Goal: Information Seeking & Learning: Learn about a topic

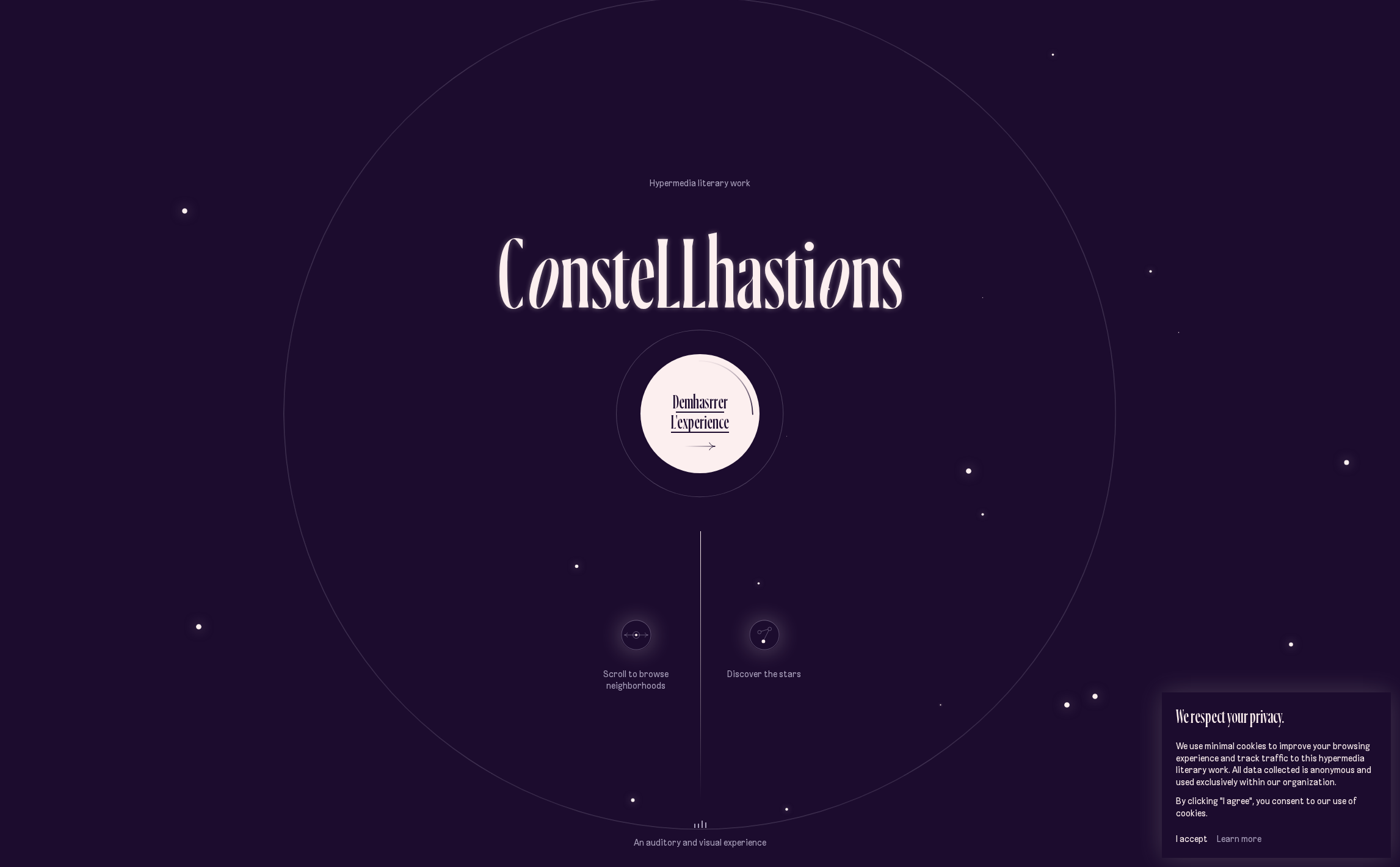
click at [484, 402] on div "D e m has r r e r L ' e x p e r i e n c e" at bounding box center [700, 434] width 714 height 158
click at [760, 635] on use at bounding box center [763, 634] width 29 height 29
click at [754, 669] on font "Discover the stars" at bounding box center [764, 674] width 74 height 11
click at [758, 634] on use at bounding box center [763, 634] width 29 height 29
click at [763, 637] on use at bounding box center [763, 634] width 29 height 29
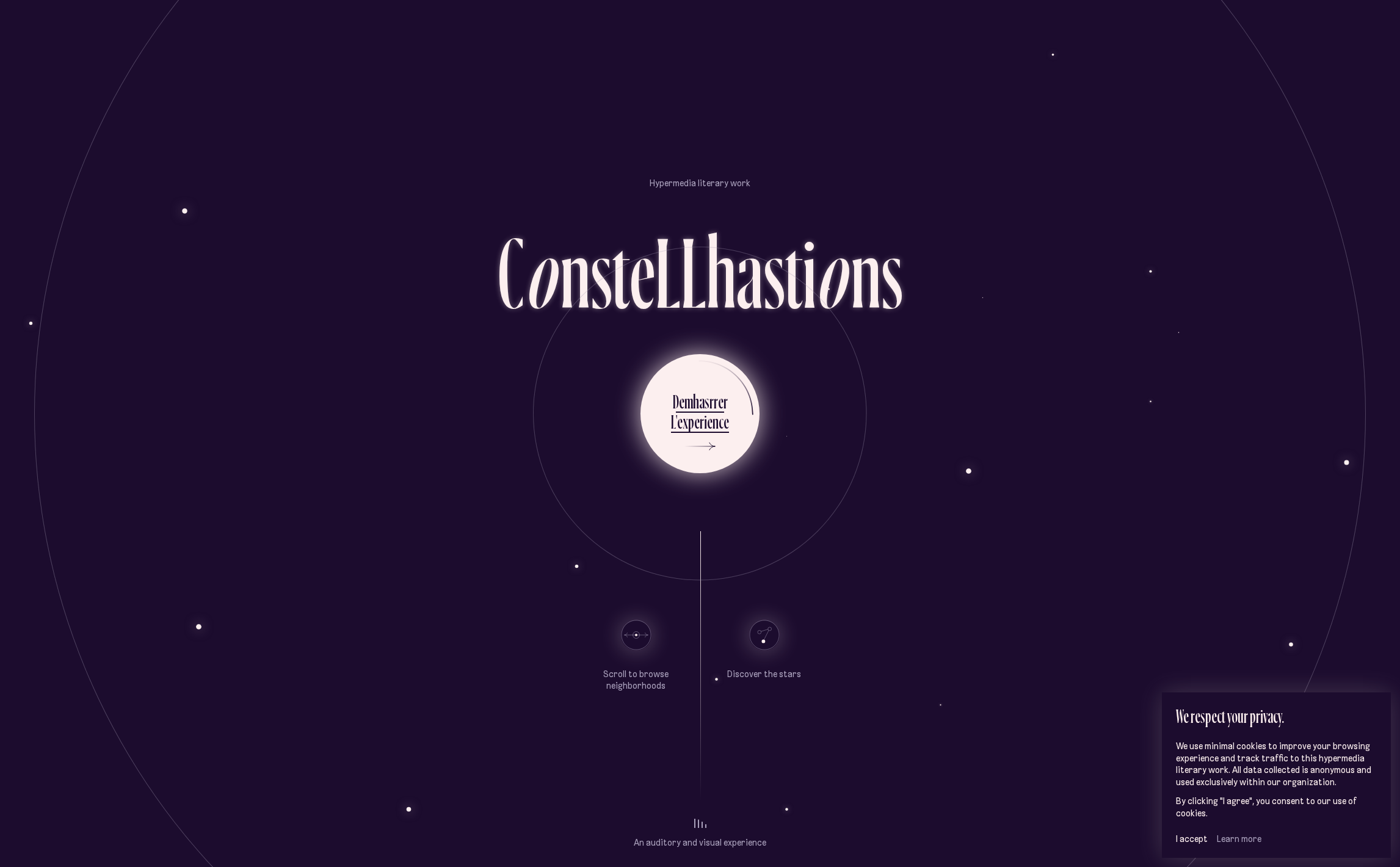
click at [699, 413] on font "e" at bounding box center [697, 422] width 6 height 24
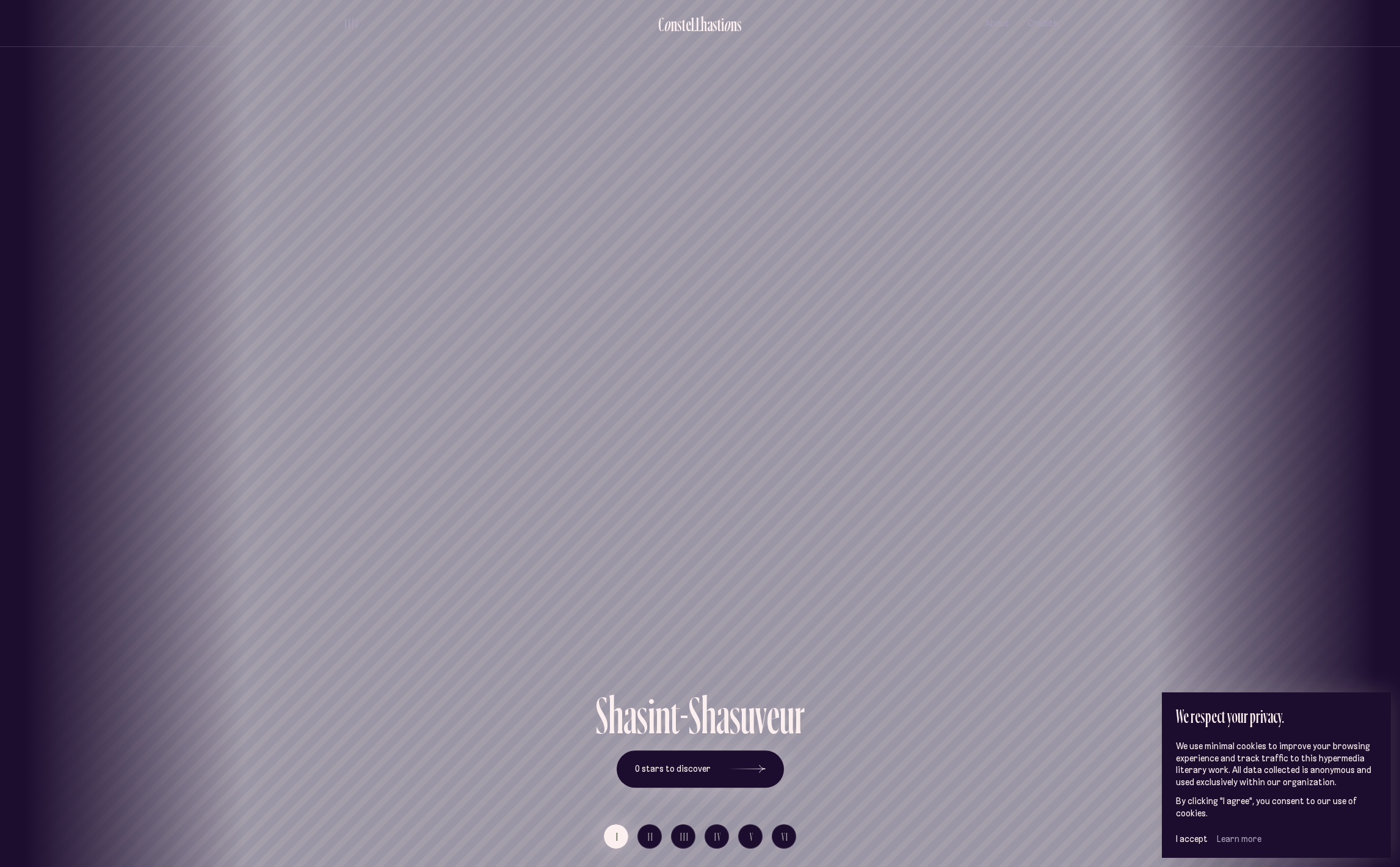
drag, startPoint x: 694, startPoint y: 325, endPoint x: 308, endPoint y: 312, distance: 386.2
click at [306, 313] on div "Saint-Sauveur" at bounding box center [322, 344] width 1400 height 689
drag, startPoint x: 705, startPoint y: 390, endPoint x: 458, endPoint y: 396, distance: 247.1
click at [458, 396] on div "Saint-Roch" at bounding box center [413, 344] width 1400 height 689
drag, startPoint x: 498, startPoint y: 382, endPoint x: 968, endPoint y: 336, distance: 472.2
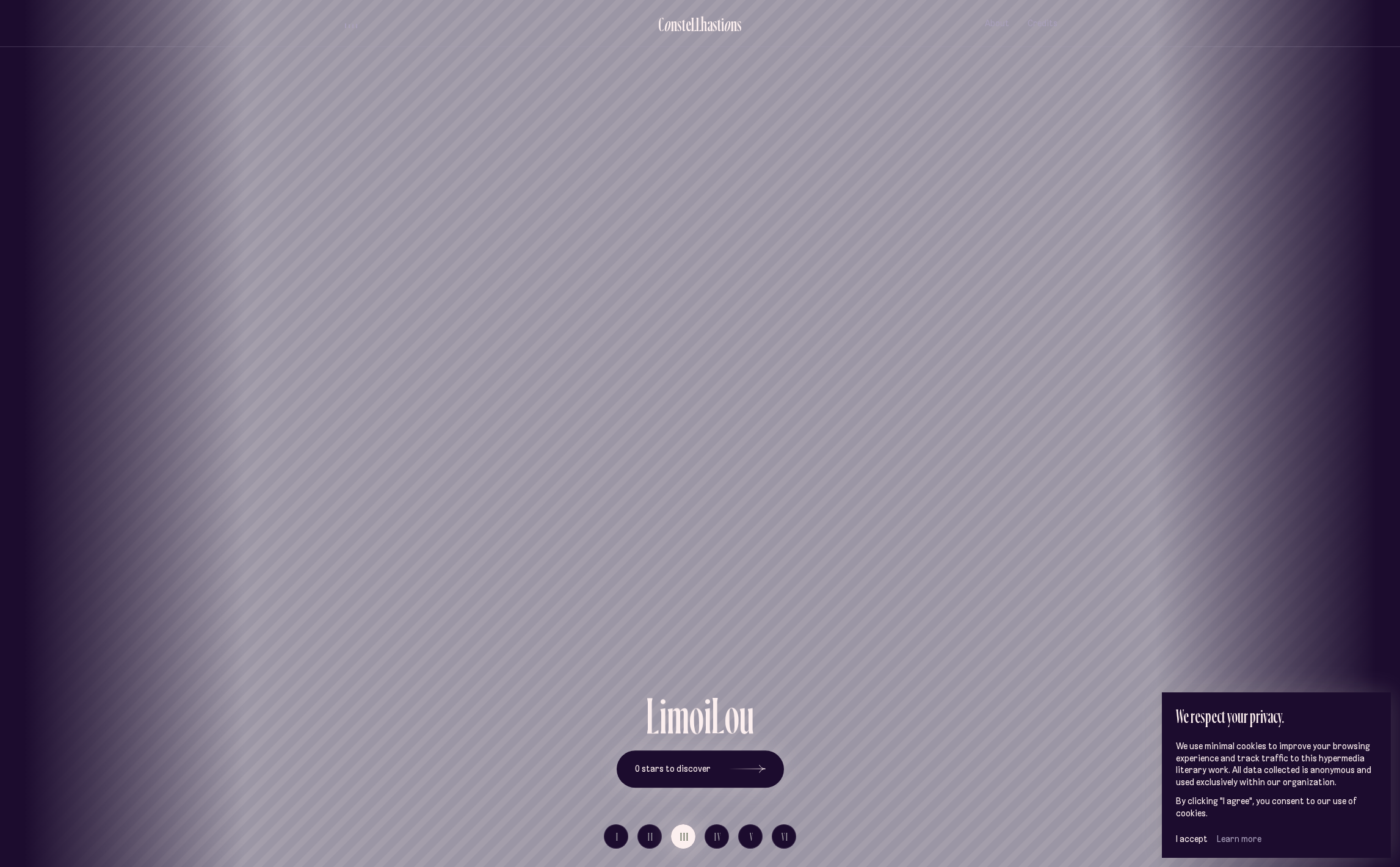
click at [951, 351] on div "Old Quebec [GEOGRAPHIC_DATA] [GEOGRAPHIC_DATA][PERSON_NAME][GEOGRAPHIC_DATA] [G…" at bounding box center [700, 434] width 1400 height 867
click at [720, 839] on font "IV" at bounding box center [718, 837] width 8 height 13
click at [645, 837] on button "II" at bounding box center [649, 836] width 24 height 24
click at [782, 835] on font "VI" at bounding box center [785, 837] width 8 height 13
click at [755, 839] on button "V" at bounding box center [750, 836] width 24 height 24
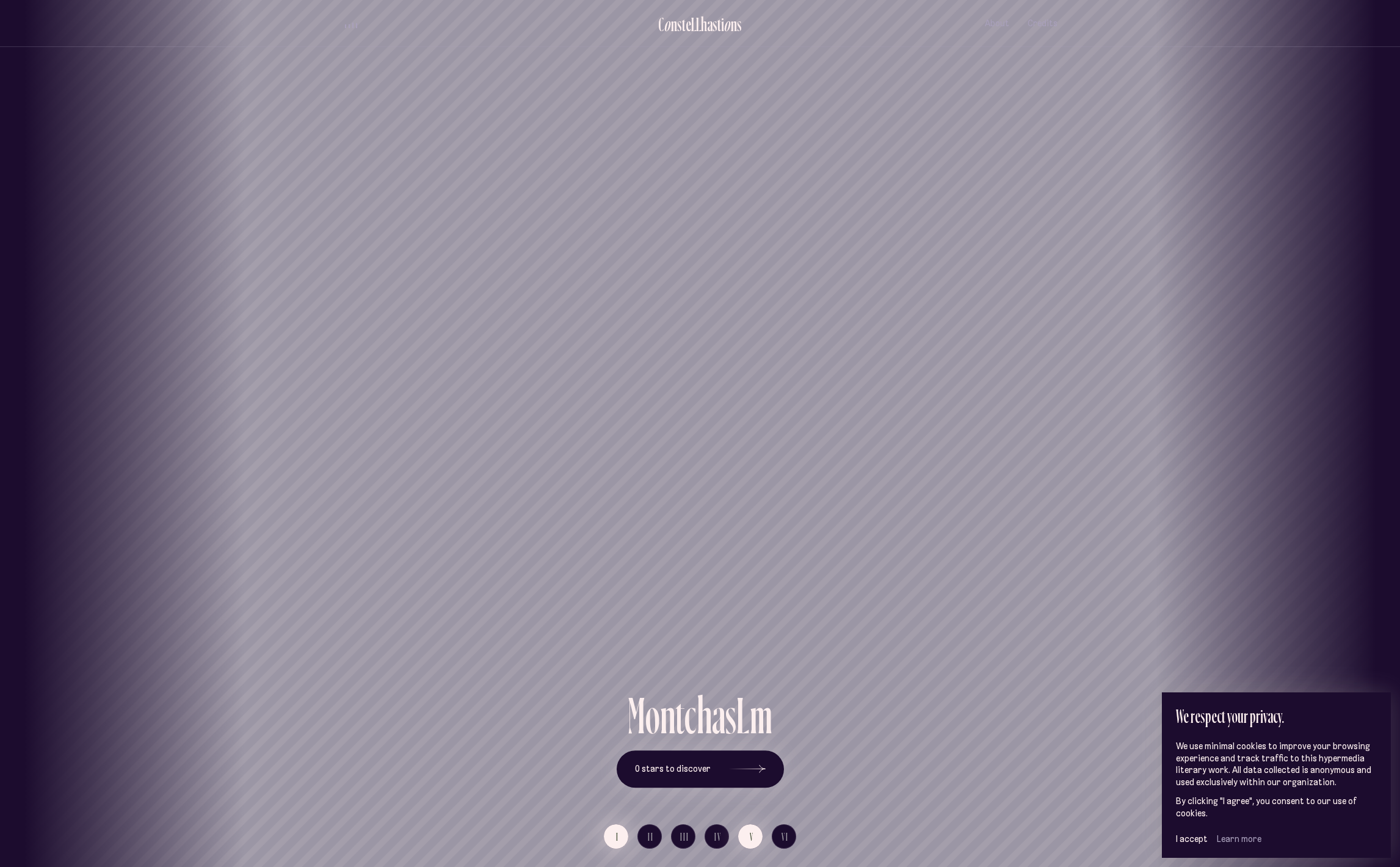
click at [615, 834] on button "I" at bounding box center [616, 836] width 24 height 24
click at [670, 396] on div "Saint-Sauveur" at bounding box center [700, 344] width 1400 height 689
click at [657, 303] on div "Saint-Sauveur" at bounding box center [700, 344] width 1400 height 689
click at [693, 342] on div "Saint-Sauveur" at bounding box center [700, 344] width 1400 height 689
click at [691, 770] on font "0 stars to discover" at bounding box center [672, 769] width 76 height 11
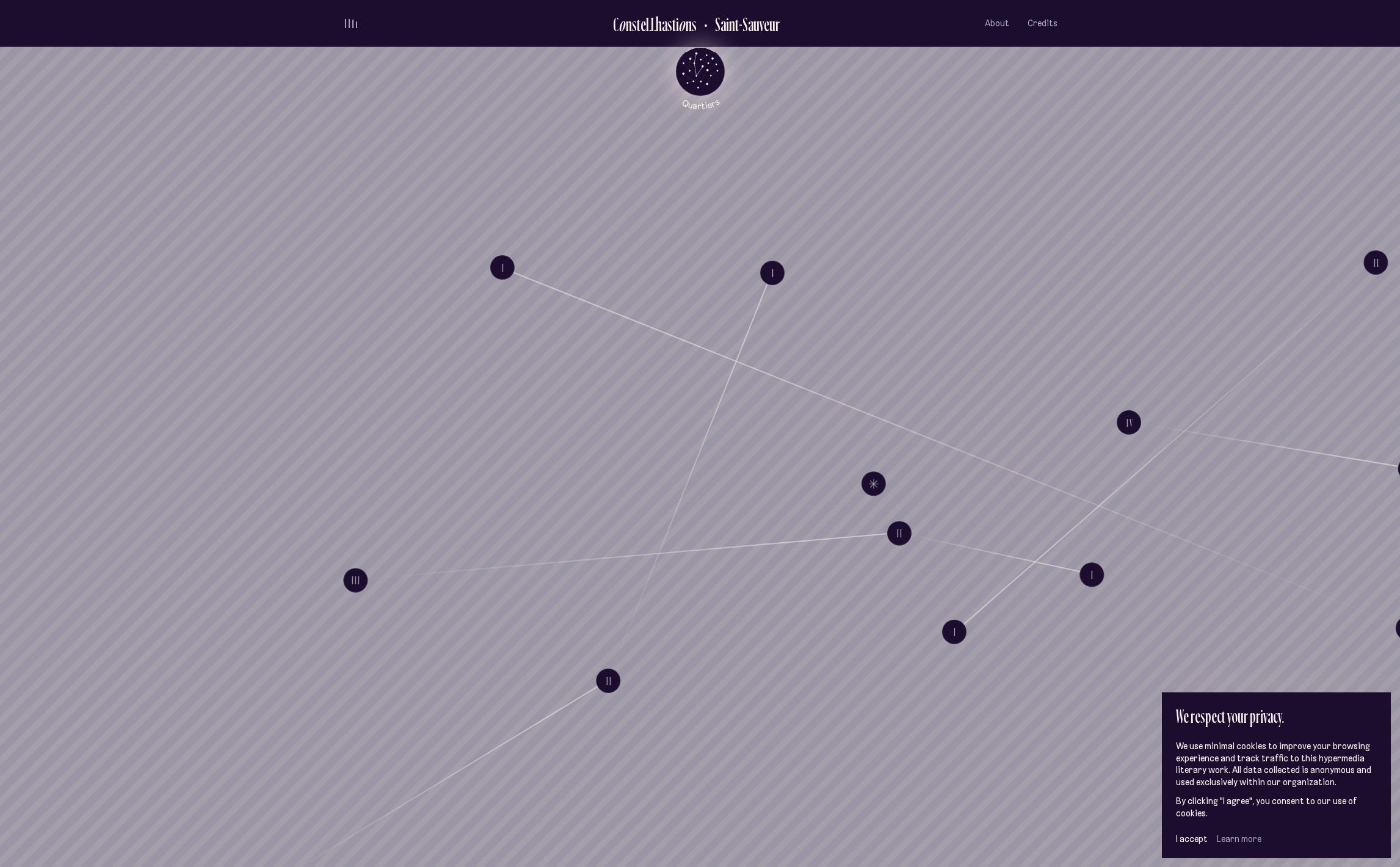
click at [695, 65] on icon "Back to main menu" at bounding box center [700, 70] width 37 height 37
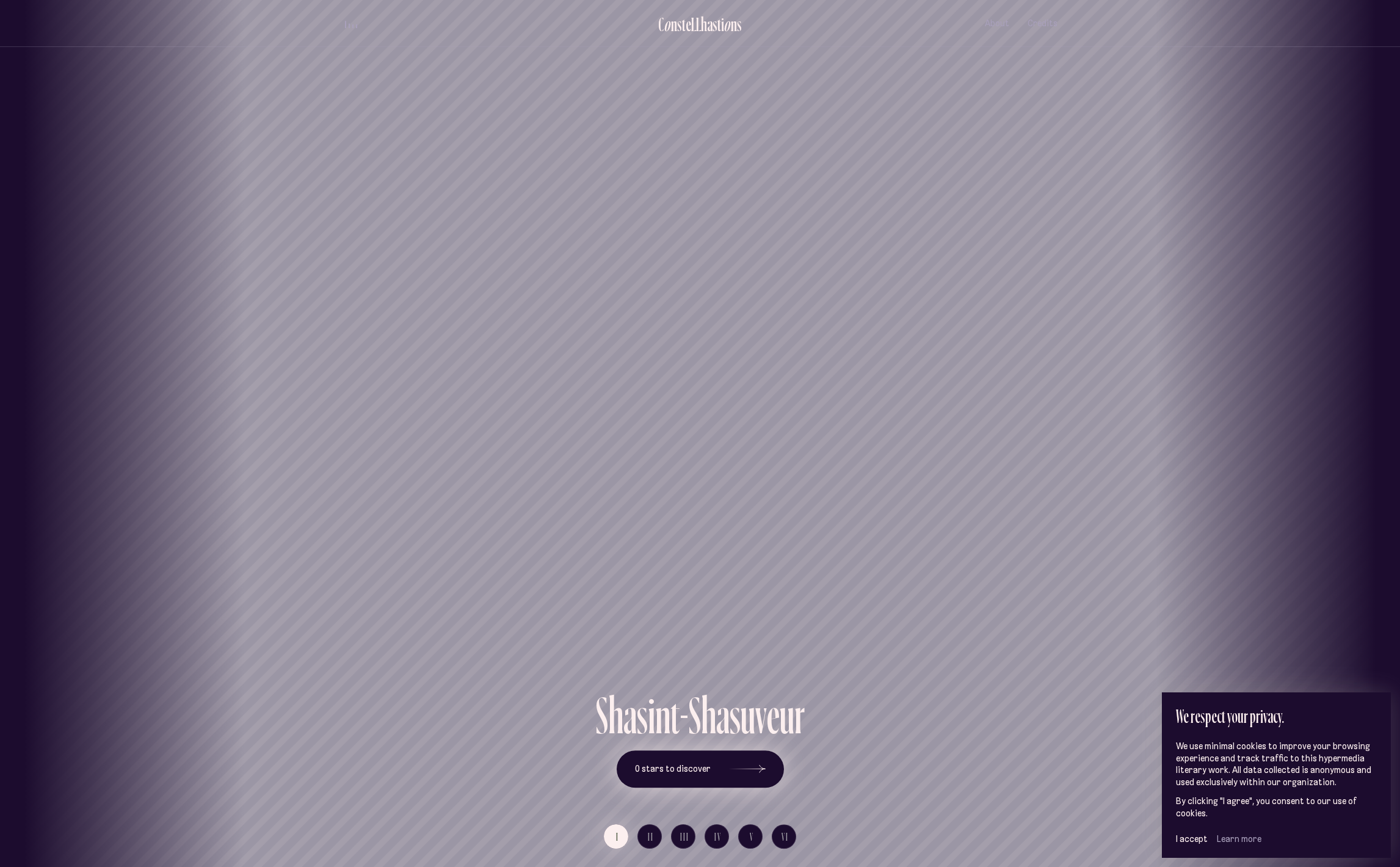
click at [671, 765] on font "0 stars to discover" at bounding box center [672, 769] width 76 height 11
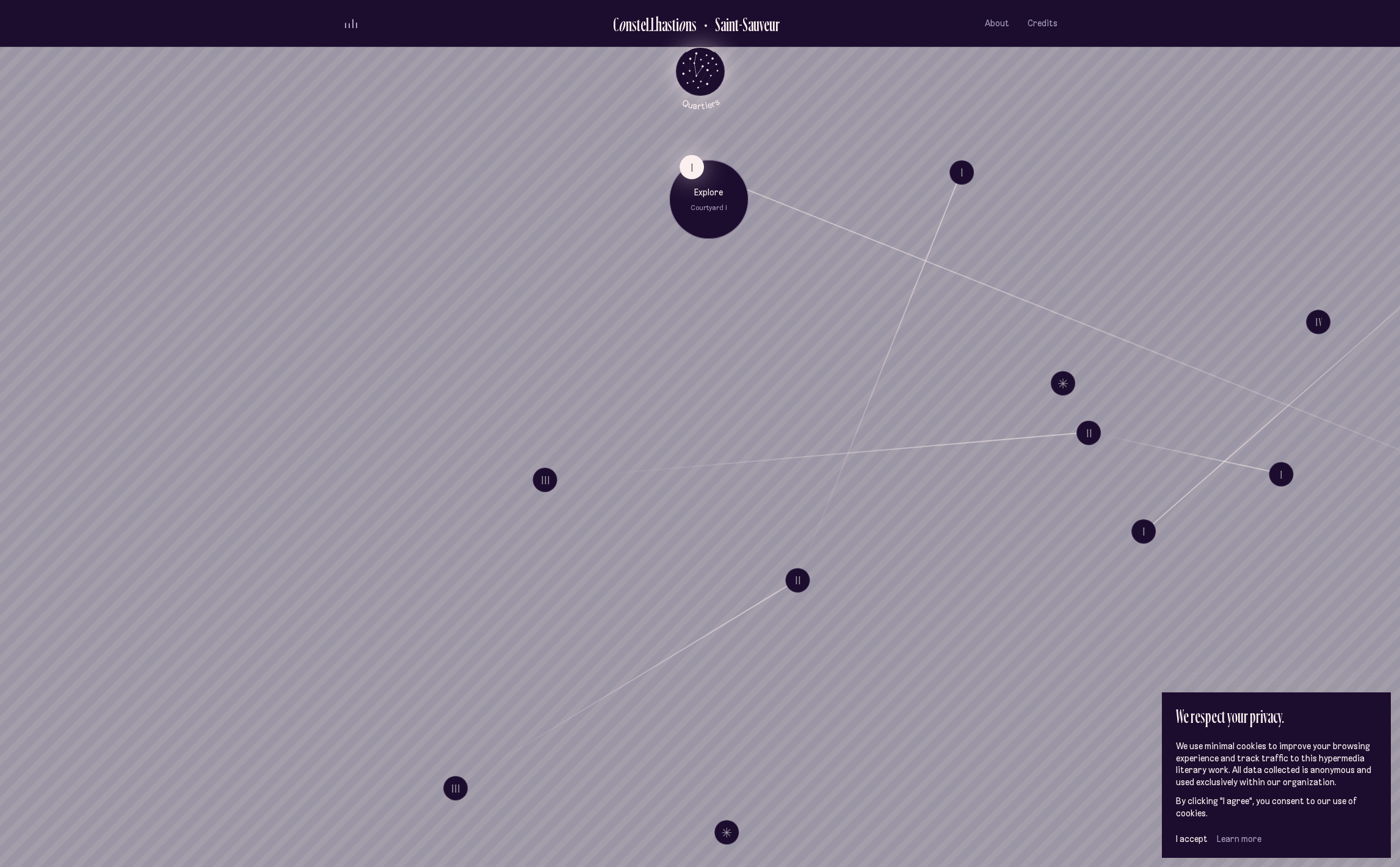
click at [695, 164] on button "I" at bounding box center [691, 167] width 24 height 24
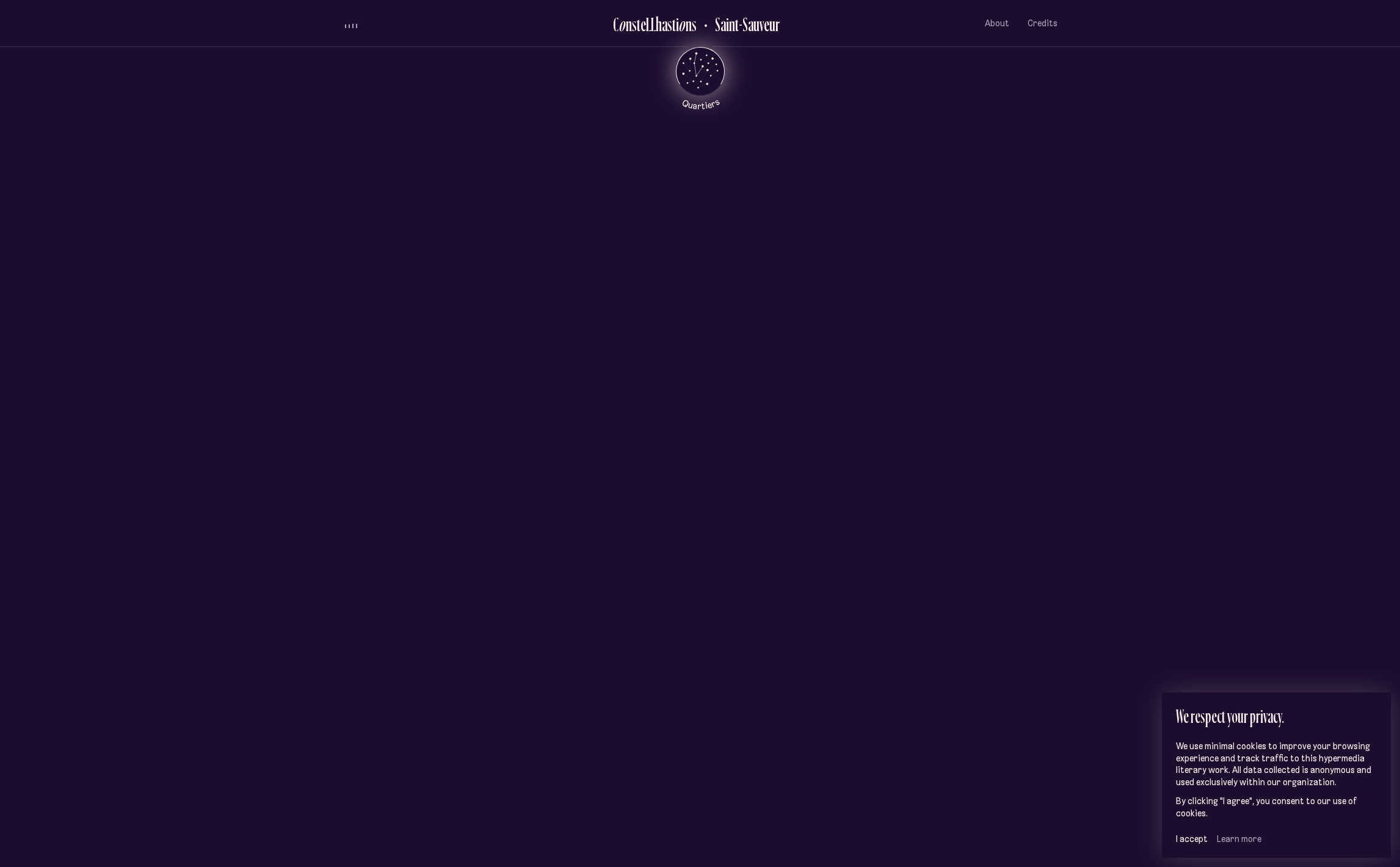
scroll to position [1090, 0]
click at [410, 467] on font "II" at bounding box center [409, 463] width 6 height 13
